Goal: Navigation & Orientation: Find specific page/section

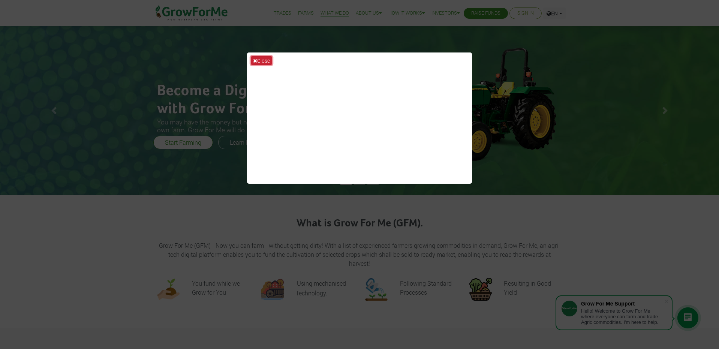
click at [264, 61] on button "Close" at bounding box center [261, 60] width 21 height 9
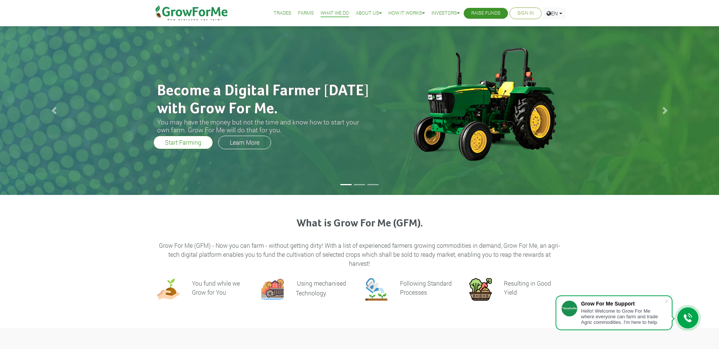
click at [528, 13] on link "Sign In" at bounding box center [525, 13] width 16 height 8
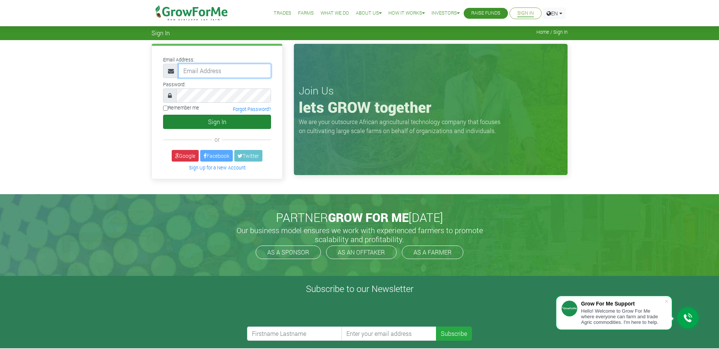
type input "aarmstrong862@gmail.com"
click at [218, 125] on button "Sign In" at bounding box center [217, 122] width 108 height 14
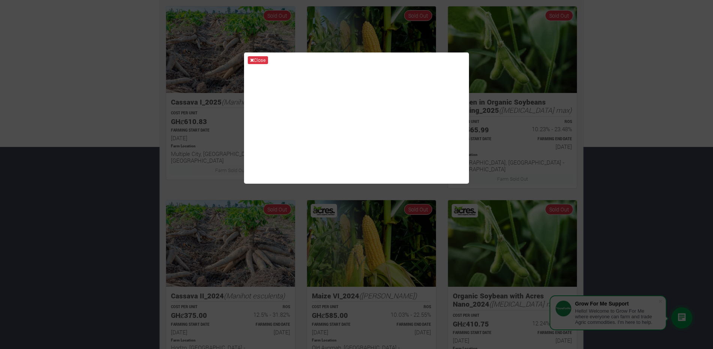
scroll to position [201, 0]
click at [673, 94] on div "Close" at bounding box center [356, 174] width 713 height 349
click at [263, 59] on button "Close" at bounding box center [258, 60] width 20 height 8
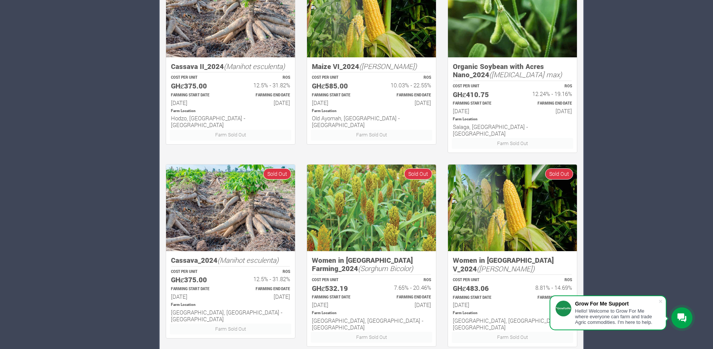
scroll to position [445, 0]
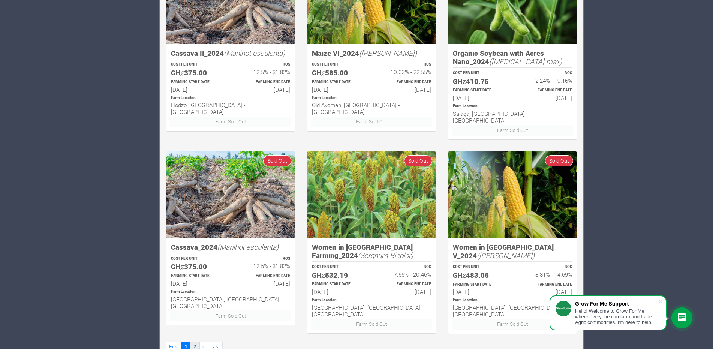
click at [193, 341] on link "2" at bounding box center [194, 346] width 9 height 11
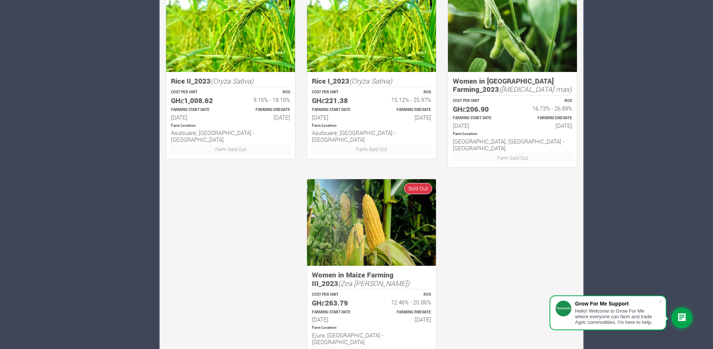
scroll to position [445, 0]
